Goal: Task Accomplishment & Management: Manage account settings

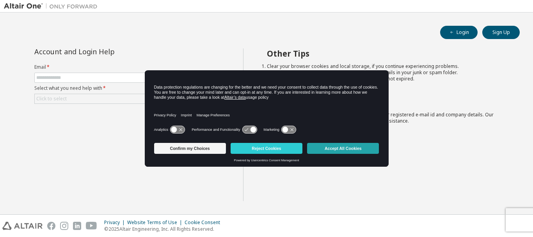
click at [332, 144] on button "Accept All Cookies" at bounding box center [343, 148] width 72 height 11
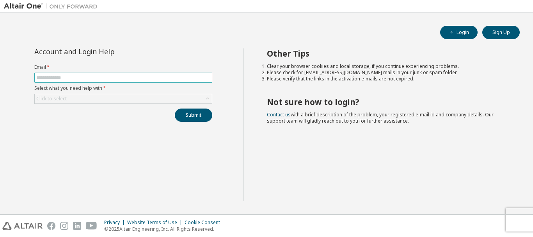
click at [163, 79] on input "text" at bounding box center [123, 78] width 174 height 6
type input "**********"
click at [137, 103] on div "Click to select" at bounding box center [123, 99] width 178 height 10
click at [140, 100] on div "Click to select" at bounding box center [123, 98] width 177 height 9
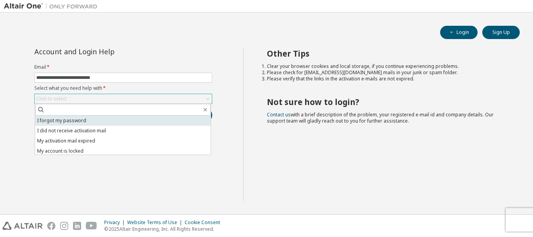
click at [130, 118] on li "I forgot my password" at bounding box center [123, 121] width 176 height 10
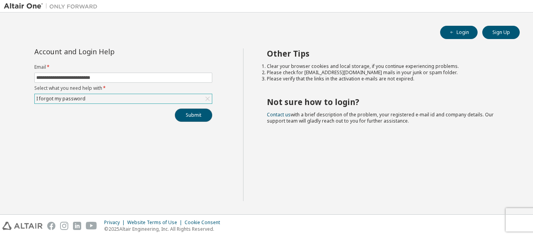
click at [180, 114] on button "Submit" at bounding box center [193, 115] width 37 height 13
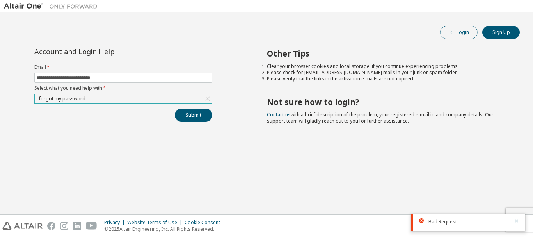
click at [443, 37] on button "Login" at bounding box center [458, 32] width 37 height 13
